Goal: Task Accomplishment & Management: Use online tool/utility

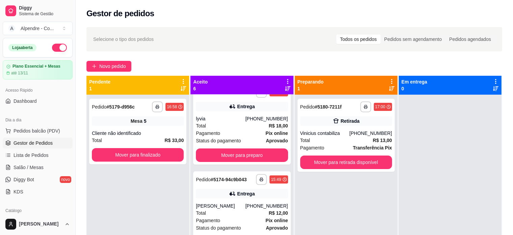
scroll to position [272, 0]
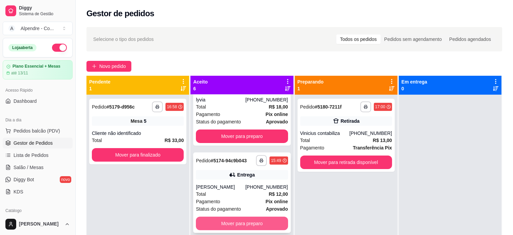
click at [231, 225] on button "Mover para preparo" at bounding box center [242, 222] width 92 height 13
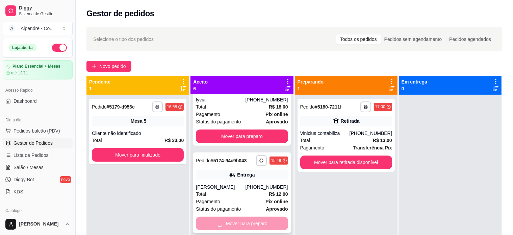
scroll to position [185, 0]
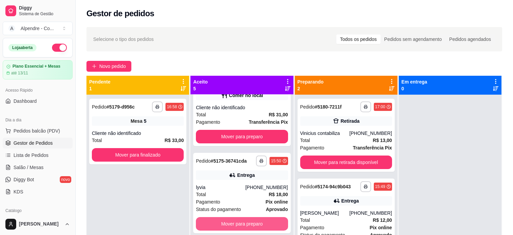
click at [231, 225] on button "Mover para preparo" at bounding box center [242, 223] width 92 height 13
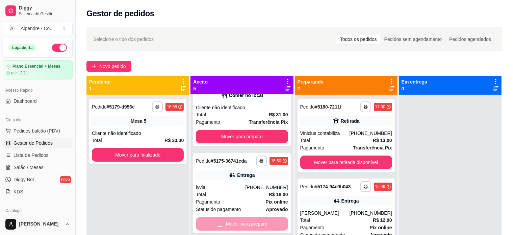
scroll to position [98, 0]
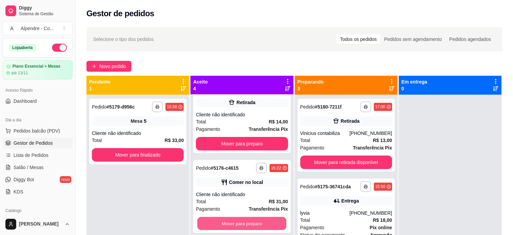
click at [231, 225] on button "Mover para preparo" at bounding box center [241, 223] width 89 height 13
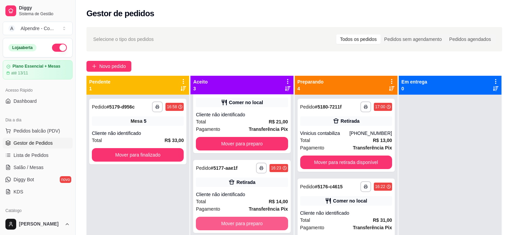
scroll to position [19, 0]
click at [231, 225] on button "Mover para preparo" at bounding box center [242, 222] width 92 height 13
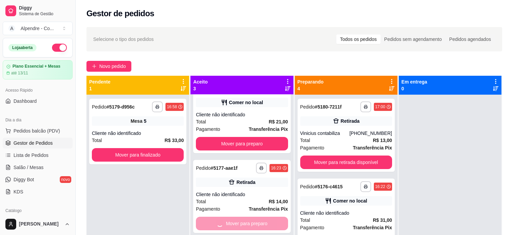
scroll to position [0, 0]
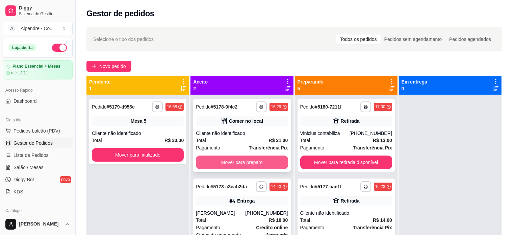
click at [242, 162] on button "Mover para preparo" at bounding box center [242, 161] width 92 height 13
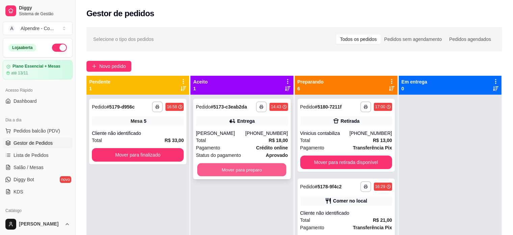
click at [243, 165] on button "Mover para preparo" at bounding box center [241, 169] width 89 height 13
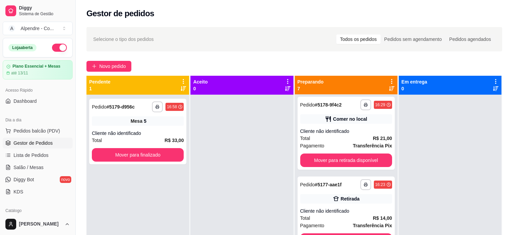
scroll to position [83, 0]
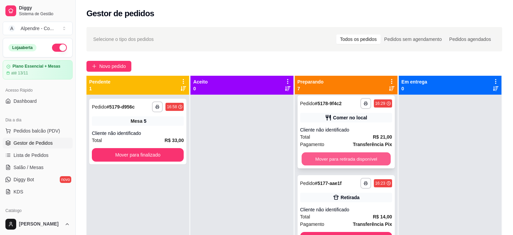
click at [346, 160] on button "Mover para retirada disponível" at bounding box center [345, 158] width 89 height 13
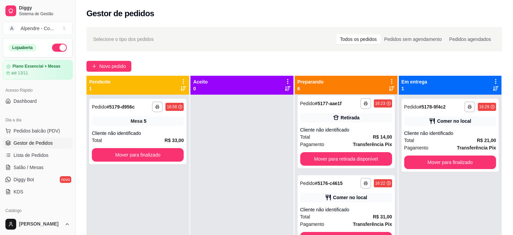
scroll to position [3, 0]
click at [344, 232] on button "Mover para retirada disponível" at bounding box center [345, 238] width 89 height 13
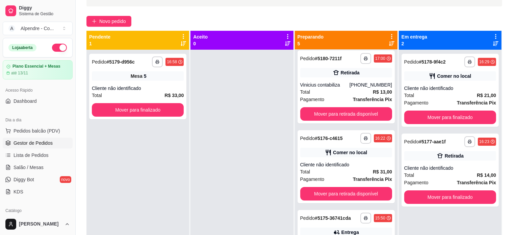
scroll to position [62, 0]
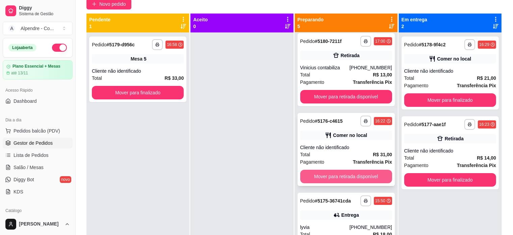
click at [346, 176] on button "Mover para retirada disponível" at bounding box center [346, 175] width 92 height 13
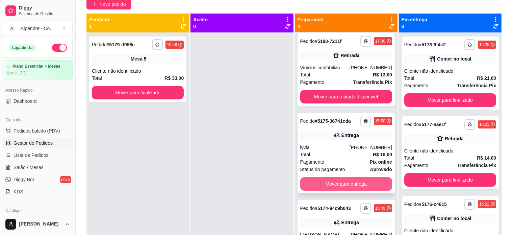
click at [344, 186] on button "Mover para entrega" at bounding box center [346, 183] width 92 height 13
click at [344, 186] on button "Mover para entrega" at bounding box center [345, 183] width 89 height 13
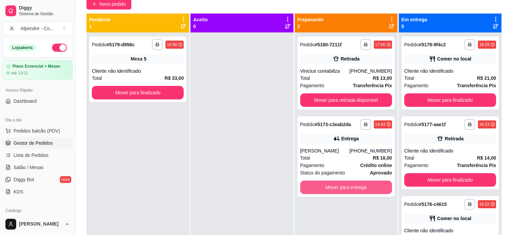
scroll to position [0, 0]
click at [344, 189] on button "Mover para entrega" at bounding box center [345, 187] width 89 height 13
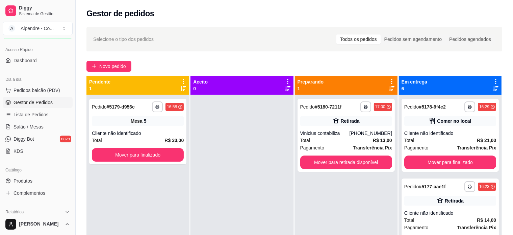
scroll to position [34, 0]
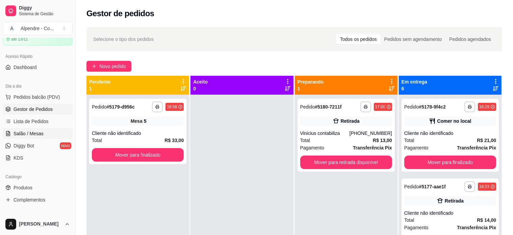
click at [28, 130] on span "Salão / Mesas" at bounding box center [28, 133] width 30 height 7
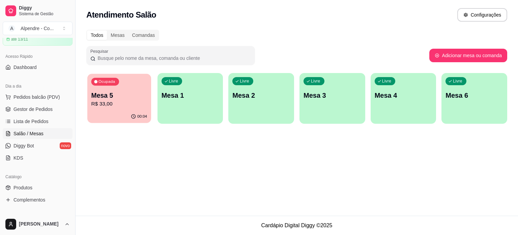
click at [136, 109] on div "Ocupada Mesa 5 R$ 33,00" at bounding box center [119, 92] width 64 height 36
click at [22, 107] on span "Gestor de Pedidos" at bounding box center [32, 109] width 39 height 7
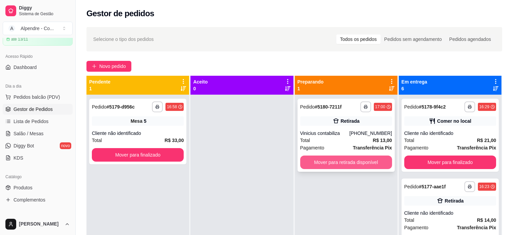
click at [347, 161] on button "Mover para retirada disponível" at bounding box center [346, 161] width 92 height 13
